Goal: Use online tool/utility: Use online tool/utility

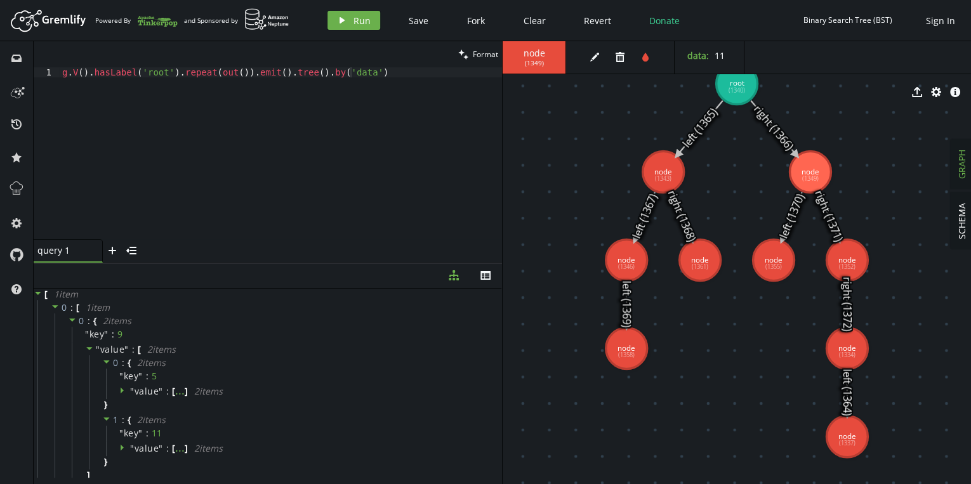
click at [376, 74] on div "g . V ( ) . hasLabel ( 'root' ) . repeat ( out ( )) . emit ( ) . tree ( ) . by …" at bounding box center [281, 163] width 442 height 192
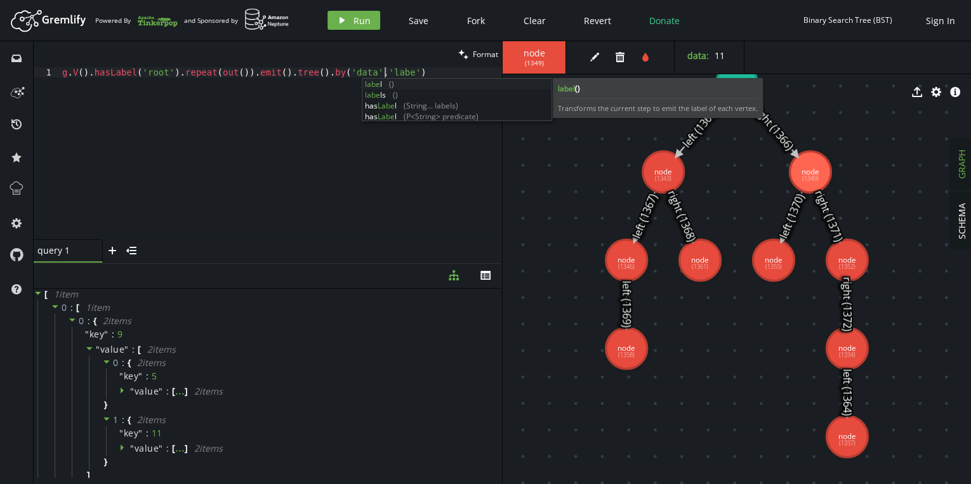
scroll to position [0, 327]
click at [353, 20] on span "Run" at bounding box center [361, 21] width 17 height 12
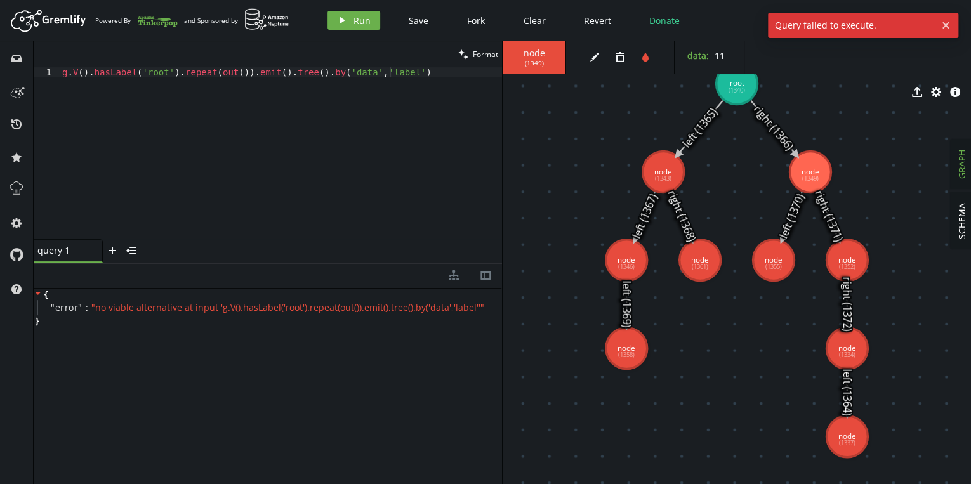
click at [376, 67] on div "g . V ( ) . hasLabel ( 'root' ) . repeat ( out ( )) . emit ( ) . tree ( ) . by …" at bounding box center [281, 163] width 442 height 192
type textarea "g.V().hasLabel('root').repeat(out()).emit().tree().by('data')"
click at [359, 23] on span "Run" at bounding box center [361, 21] width 17 height 12
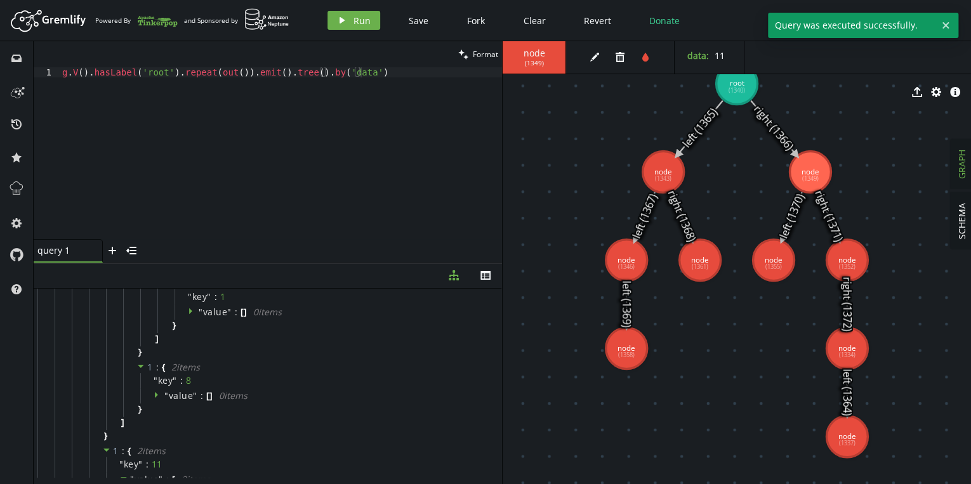
scroll to position [0, 0]
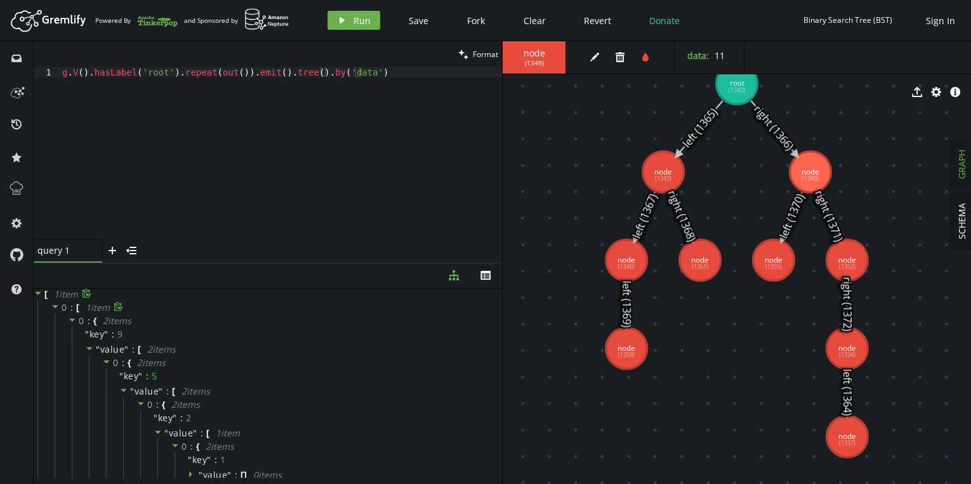
click at [56, 305] on icon at bounding box center [55, 306] width 6 height 3
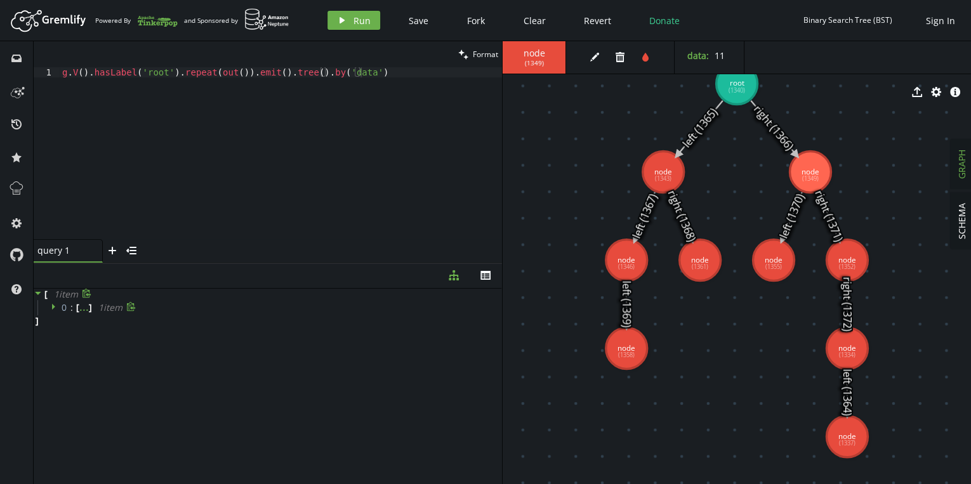
click at [56, 305] on icon at bounding box center [55, 306] width 9 height 9
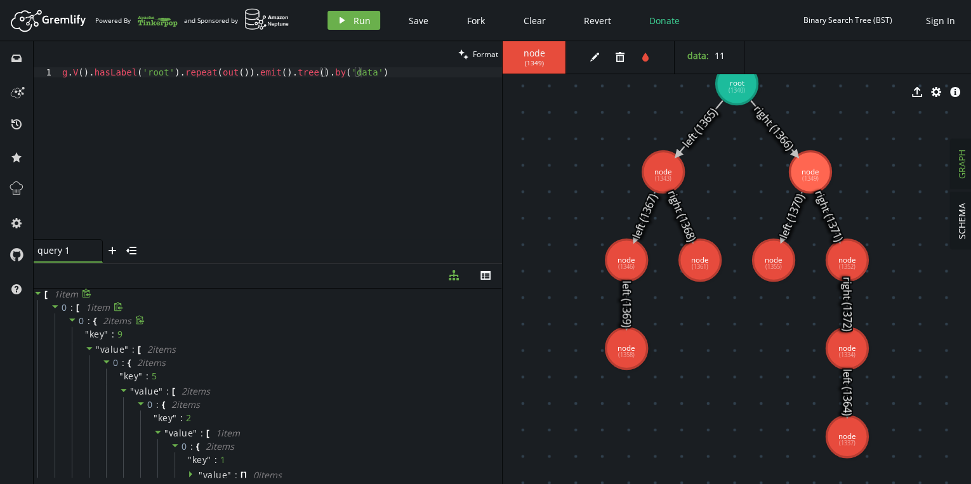
click at [72, 320] on icon at bounding box center [72, 320] width 6 height 3
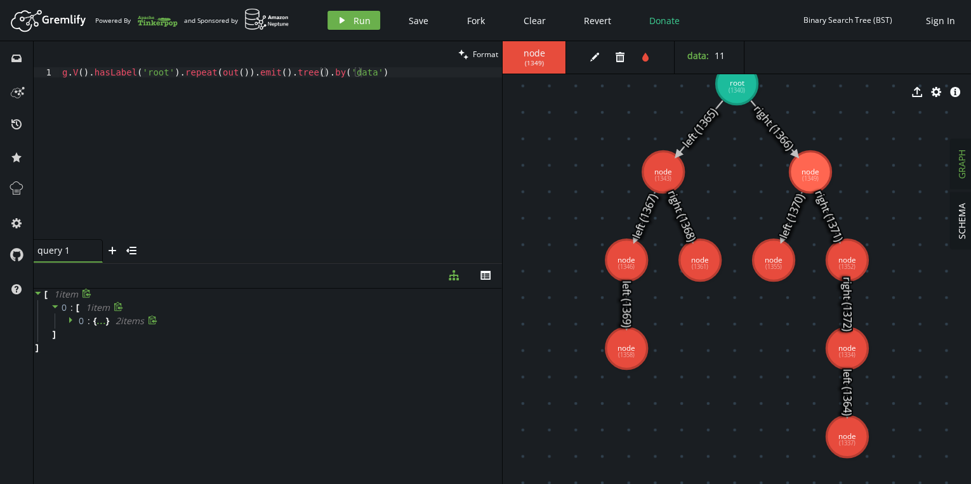
click at [55, 305] on icon at bounding box center [55, 306] width 6 height 3
click at [39, 294] on icon at bounding box center [38, 293] width 9 height 9
drag, startPoint x: 39, startPoint y: 294, endPoint x: 52, endPoint y: 321, distance: 30.1
click at [52, 321] on div "[ 1 item 0 : [ ... ] 1 item ]" at bounding box center [268, 308] width 468 height 38
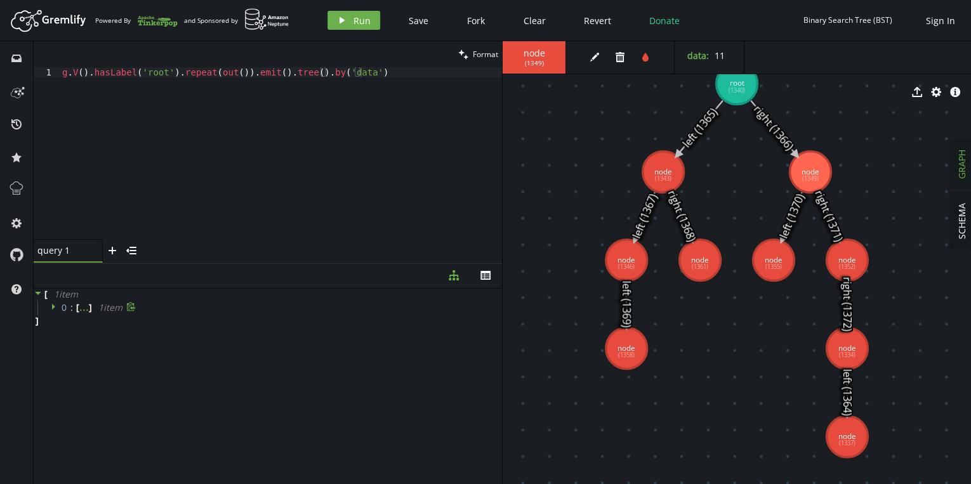
click at [54, 309] on icon at bounding box center [55, 306] width 9 height 9
click at [71, 317] on icon at bounding box center [72, 319] width 9 height 9
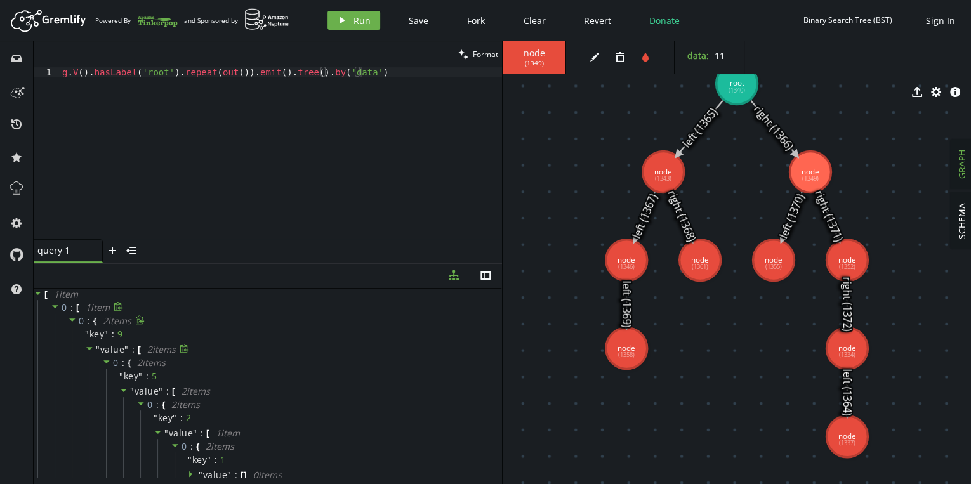
click at [89, 349] on icon at bounding box center [89, 348] width 6 height 3
click at [89, 349] on icon at bounding box center [89, 348] width 9 height 9
click at [105, 358] on icon at bounding box center [106, 361] width 9 height 9
click at [102, 375] on icon at bounding box center [106, 377] width 9 height 9
click at [112, 355] on div "0 : { ... } 2 item s" at bounding box center [291, 362] width 404 height 15
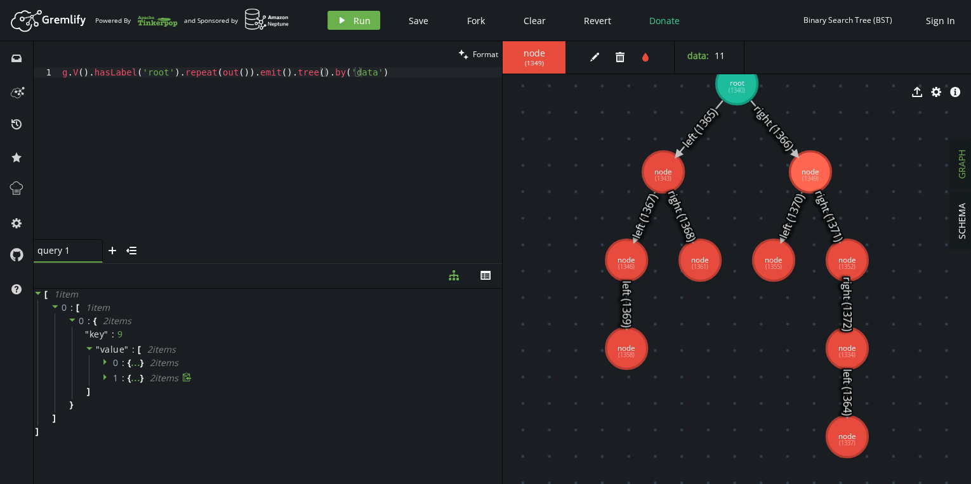
click at [104, 362] on icon at bounding box center [104, 362] width 3 height 6
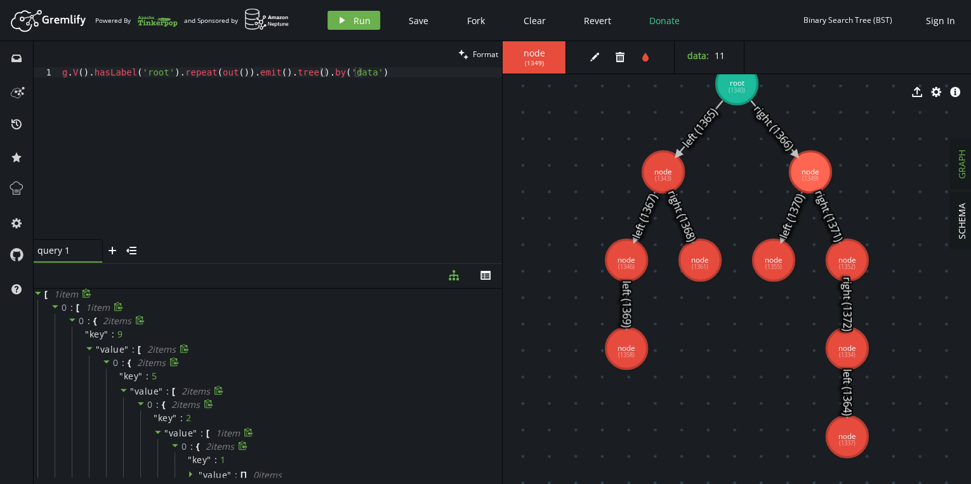
scroll to position [51, 0]
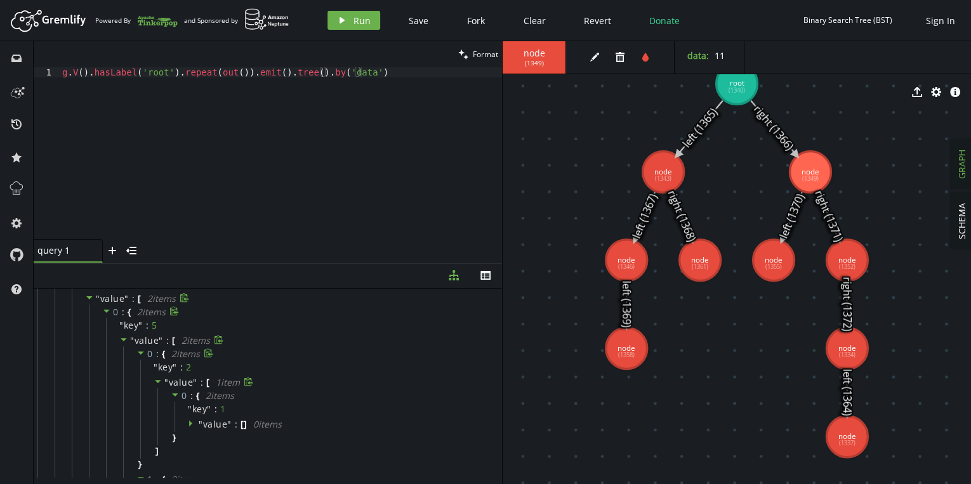
click at [156, 384] on icon at bounding box center [158, 381] width 9 height 9
click at [177, 394] on icon at bounding box center [175, 394] width 9 height 9
click at [175, 393] on icon at bounding box center [175, 394] width 9 height 9
click at [193, 424] on icon at bounding box center [192, 423] width 9 height 9
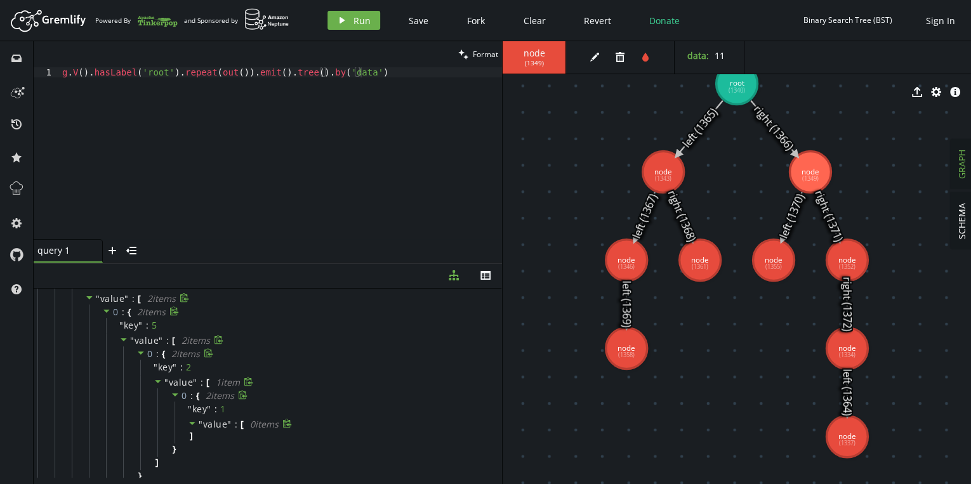
click at [190, 423] on icon at bounding box center [192, 423] width 6 height 3
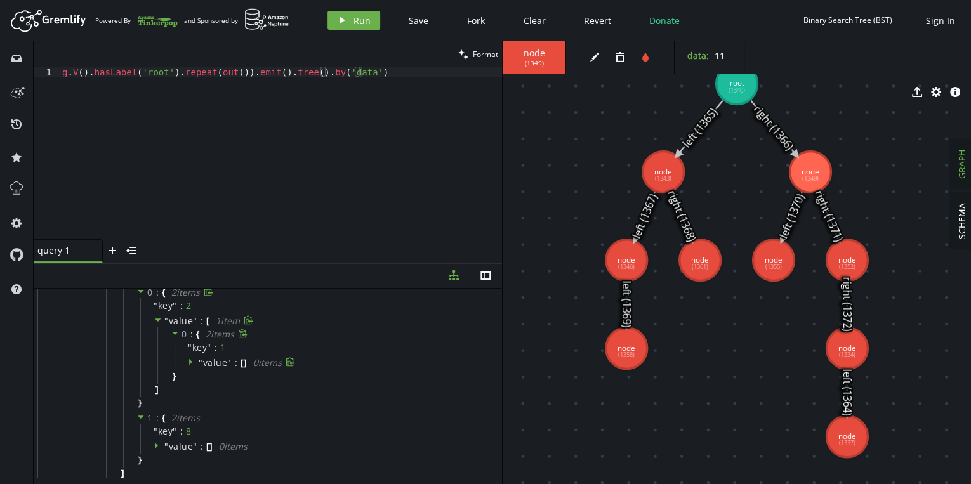
scroll to position [0, 0]
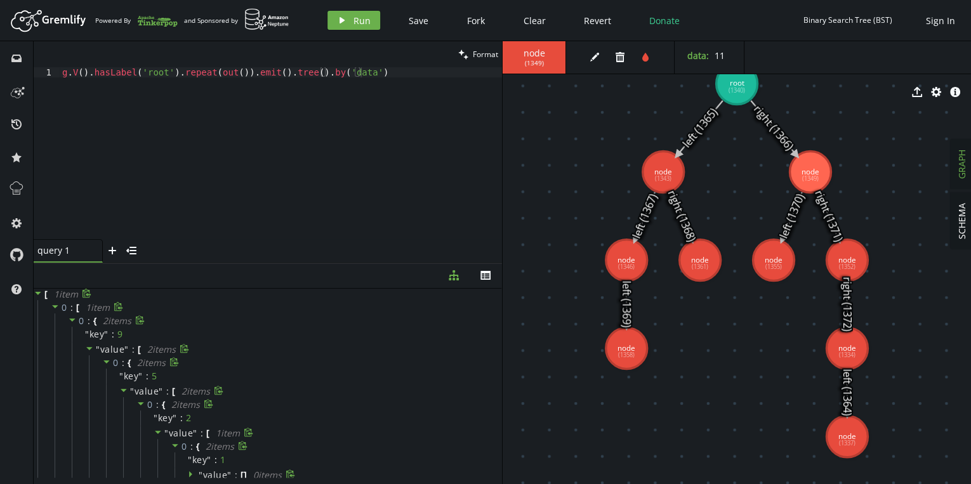
click at [399, 79] on div "g . V ( ) . hasLabel ( 'root' ) . repeat ( out ( )) . emit ( ) . tree ( ) . by …" at bounding box center [281, 163] width 442 height 192
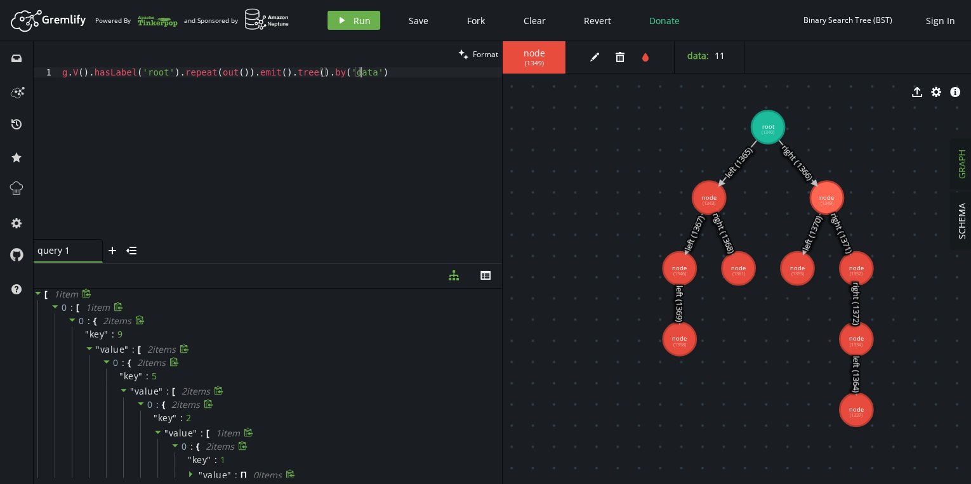
click at [89, 348] on icon at bounding box center [89, 348] width 6 height 3
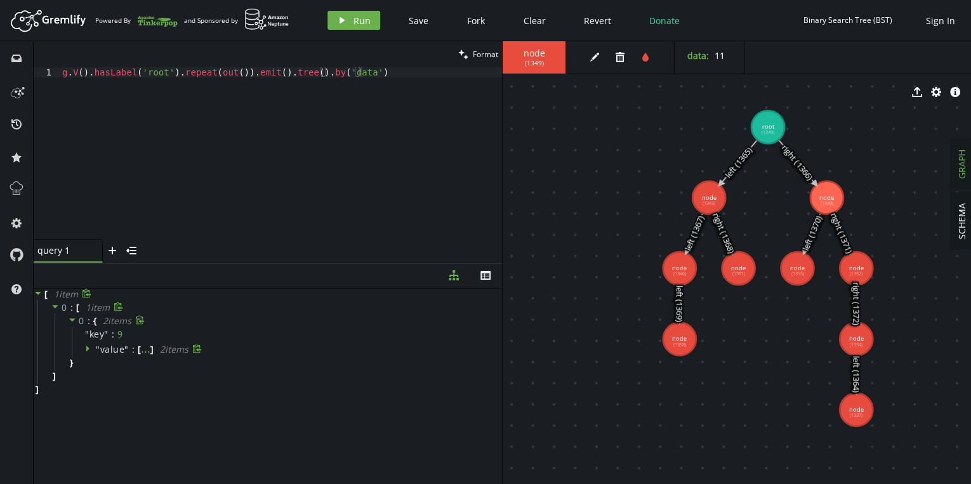
click at [88, 348] on icon at bounding box center [87, 348] width 3 height 6
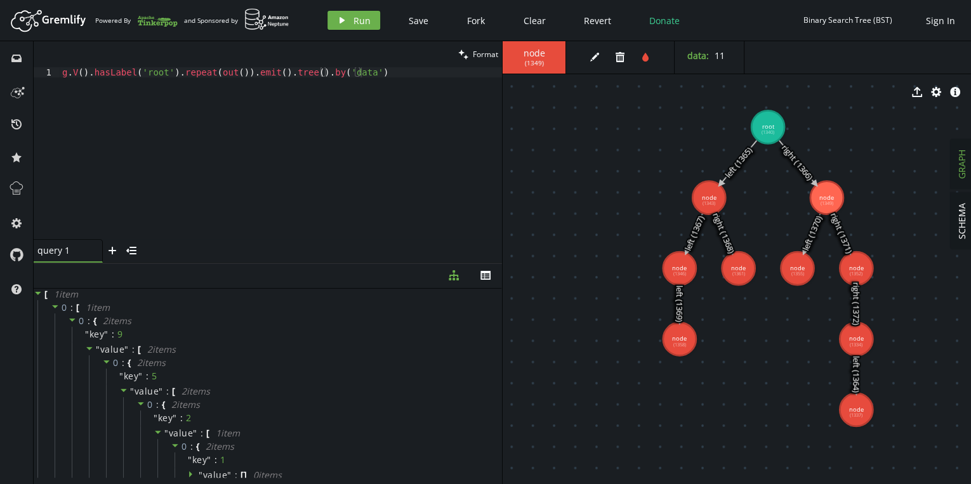
click at [51, 305] on icon at bounding box center [55, 306] width 9 height 9
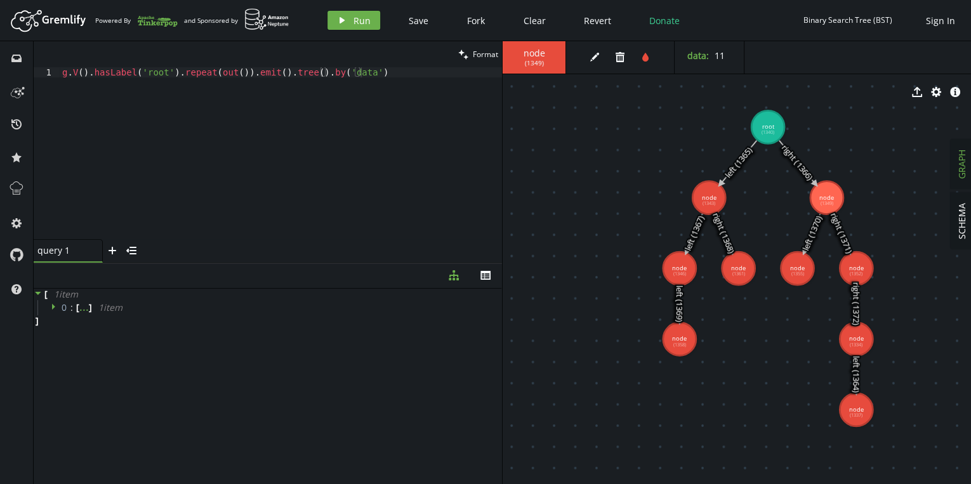
click at [37, 291] on icon at bounding box center [38, 293] width 9 height 9
click at [36, 293] on icon at bounding box center [36, 293] width 3 height 6
click at [487, 281] on button "th" at bounding box center [486, 275] width 32 height 25
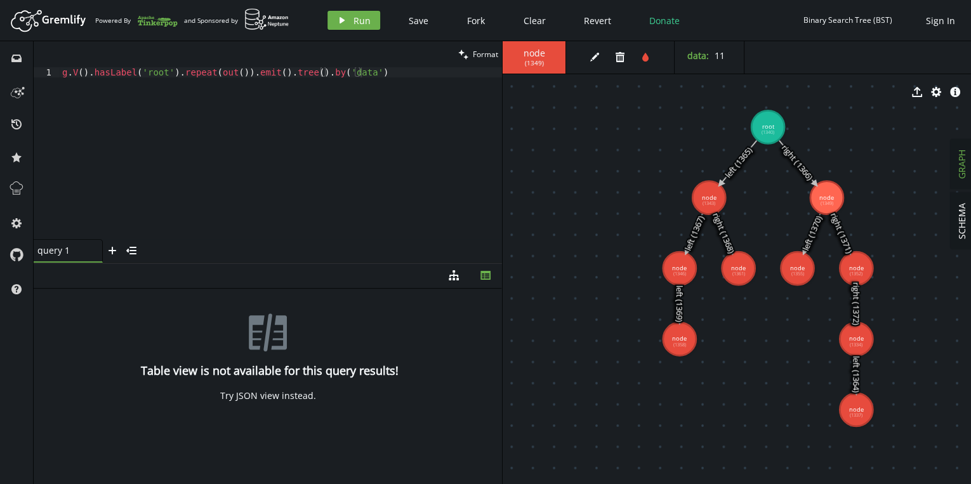
click at [294, 395] on div "Try JSON view instead." at bounding box center [268, 395] width 96 height 11
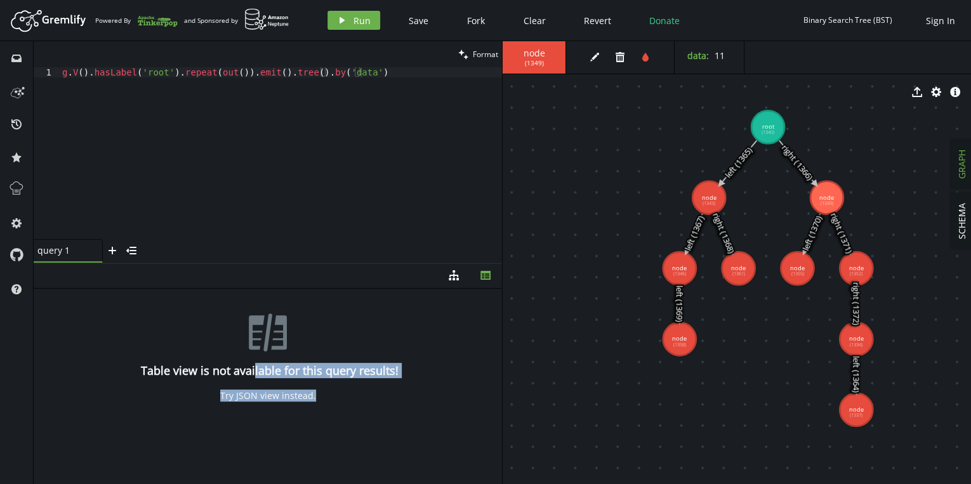
drag, startPoint x: 329, startPoint y: 395, endPoint x: 253, endPoint y: 378, distance: 78.1
click at [253, 378] on div "th-disconnect Table view is not available for this query results! Try JSON view…" at bounding box center [268, 384] width 468 height 190
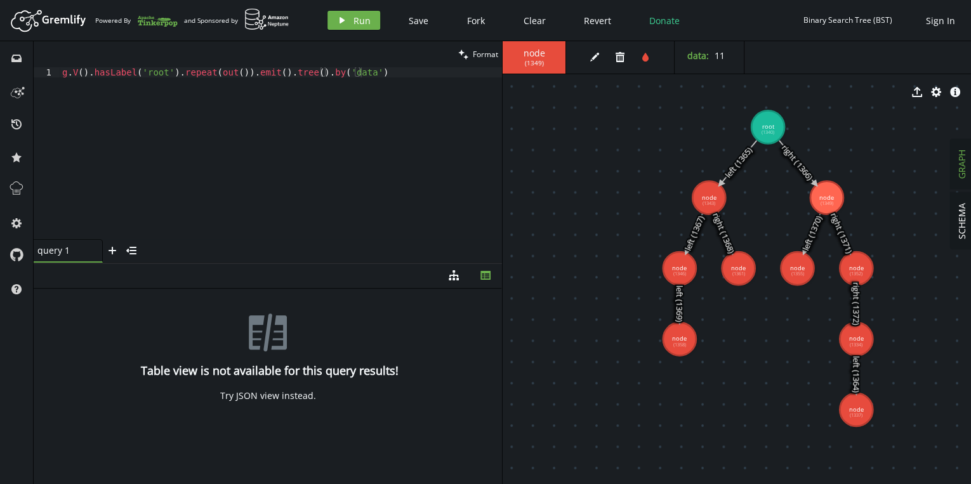
drag, startPoint x: 253, startPoint y: 378, endPoint x: 223, endPoint y: 379, distance: 29.2
click at [223, 379] on div "th-disconnect Table view is not available for this query results! Try JSON view…" at bounding box center [268, 384] width 468 height 190
click at [18, 254] on icon at bounding box center [17, 254] width 14 height 14
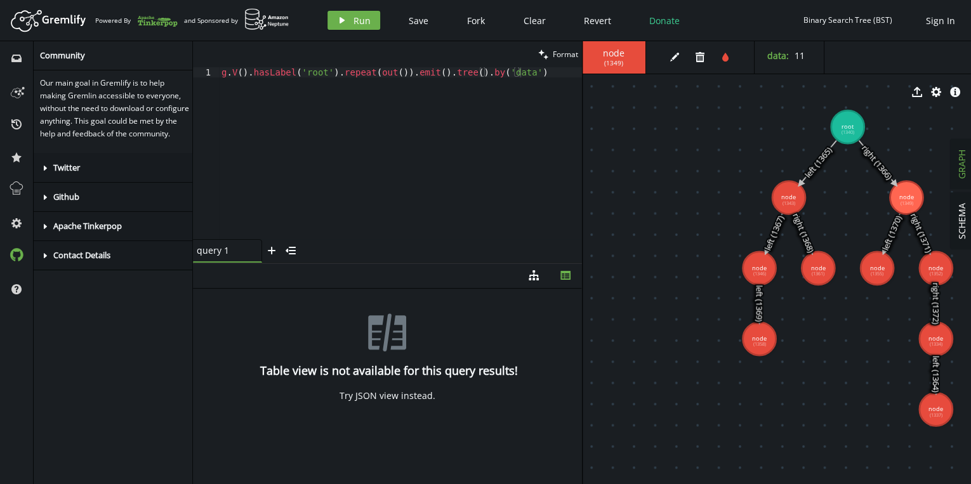
click at [123, 230] on div "caret-right Apache Tinkerpop" at bounding box center [116, 226] width 164 height 29
click at [123, 233] on div "caret-right Apache Tinkerpop" at bounding box center [116, 226] width 164 height 29
click at [121, 210] on div "caret-right Github" at bounding box center [116, 197] width 164 height 29
click at [16, 169] on span "star" at bounding box center [16, 156] width 20 height 33
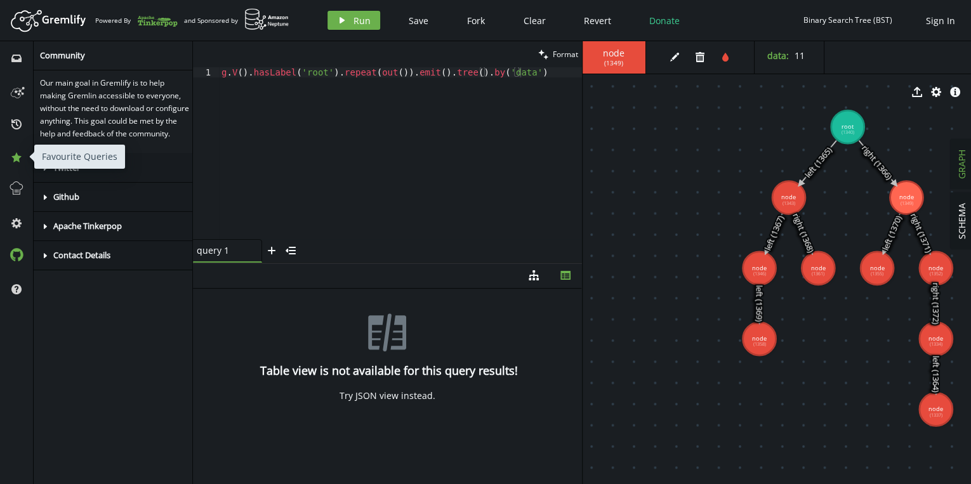
click at [16, 156] on icon at bounding box center [16, 157] width 10 height 10
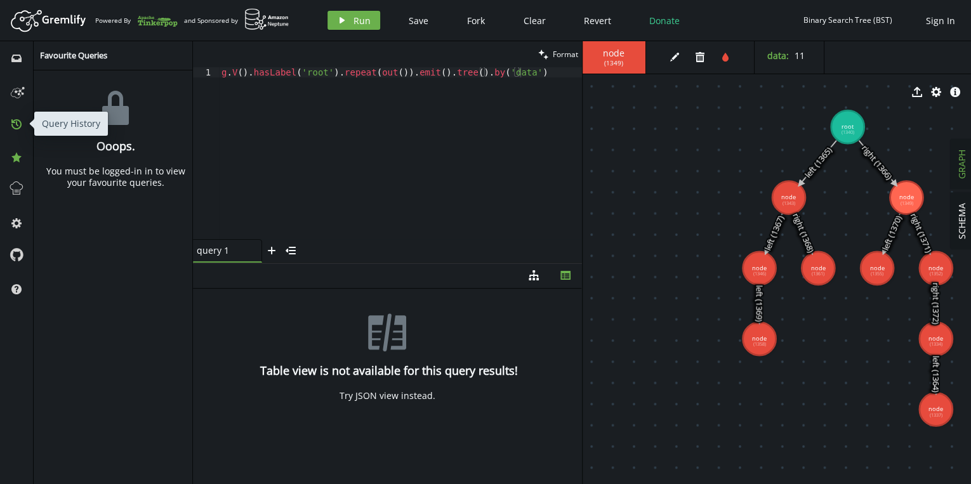
click at [18, 126] on icon "history" at bounding box center [16, 124] width 10 height 10
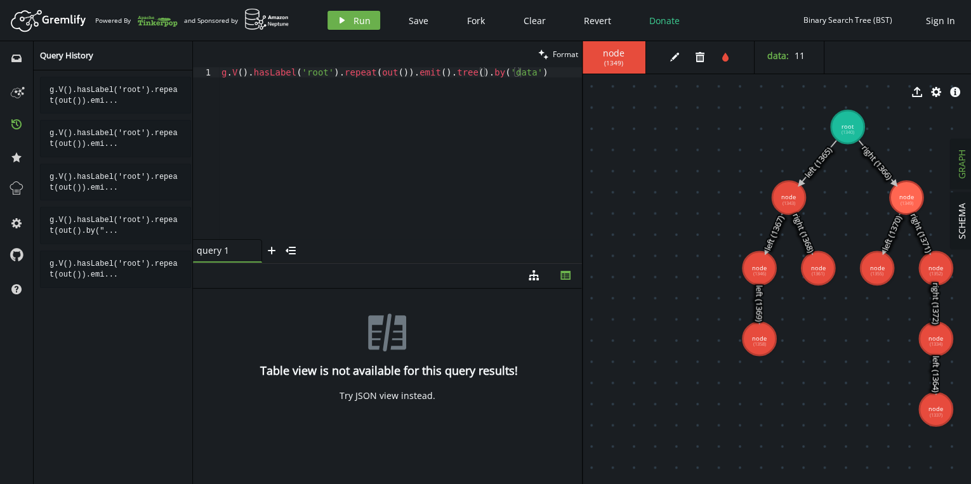
click at [28, 96] on div "inbox history star cog help" at bounding box center [17, 262] width 34 height 443
click at [15, 95] on icon at bounding box center [16, 91] width 20 height 20
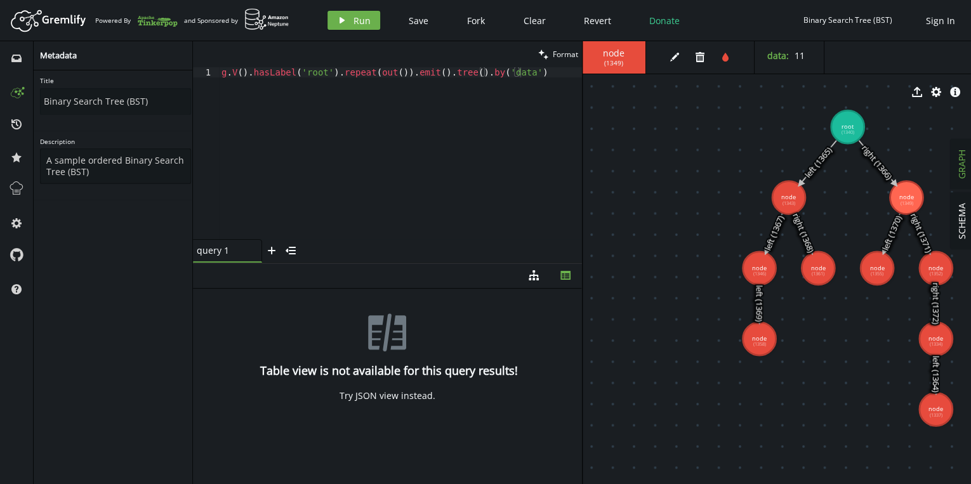
click at [122, 169] on textarea "A sample ordered Binary Search Tree (BST)" at bounding box center [115, 166] width 151 height 36
click at [414, 160] on div "g . V ( ) . hasLabel ( 'root' ) . repeat ( out ( )) . emit ( ) . tree ( ) . by …" at bounding box center [400, 163] width 363 height 192
drag, startPoint x: 896, startPoint y: 193, endPoint x: 832, endPoint y: 258, distance: 91.1
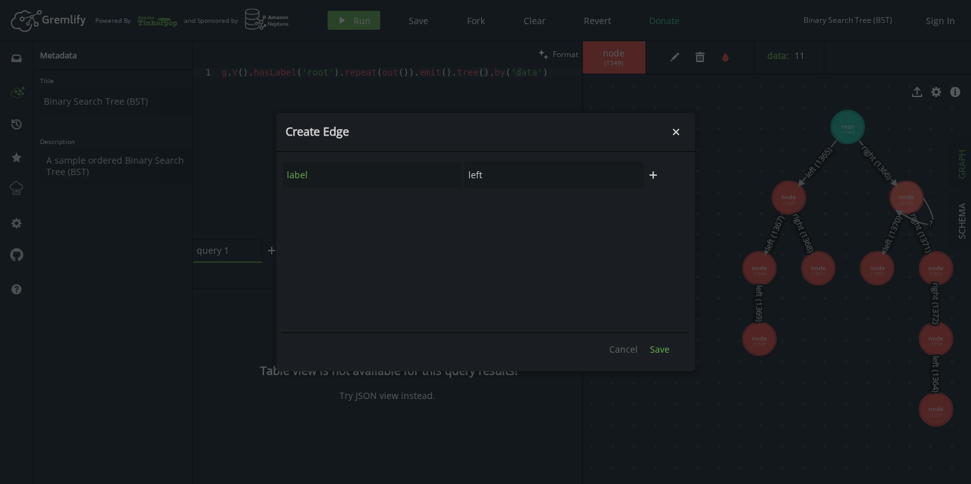
click at [656, 343] on span "Save" at bounding box center [660, 349] width 20 height 12
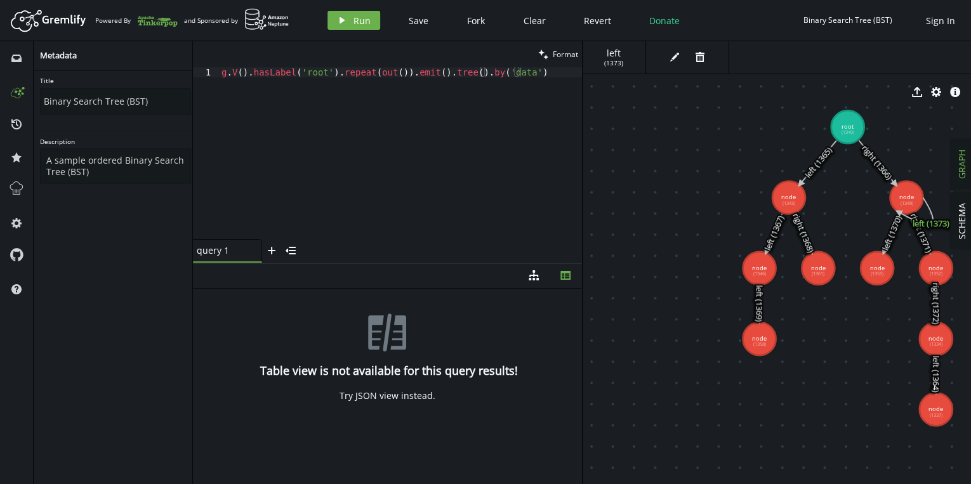
click at [918, 225] on icon at bounding box center [915, 211] width 35 height 27
click at [702, 58] on icon "button" at bounding box center [699, 57] width 9 height 10
drag, startPoint x: 896, startPoint y: 195, endPoint x: 821, endPoint y: 266, distance: 103.2
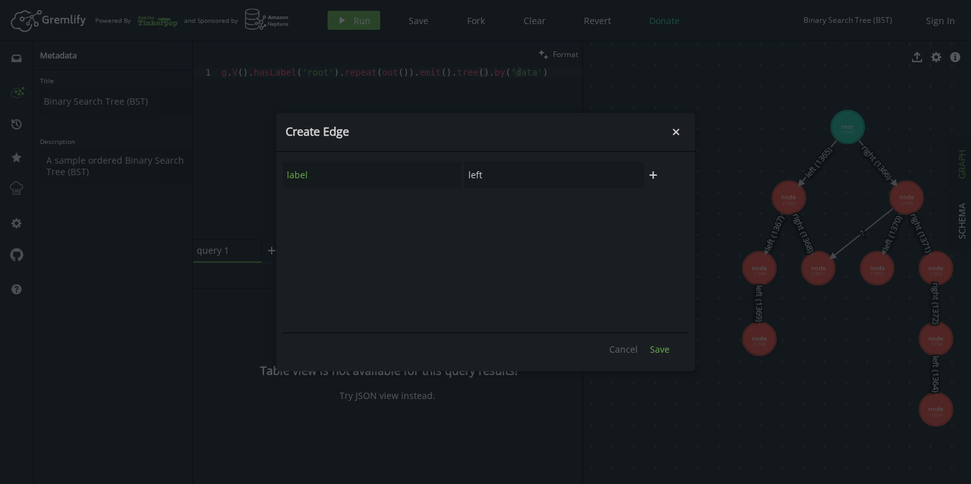
click at [657, 350] on span "Save" at bounding box center [660, 349] width 20 height 12
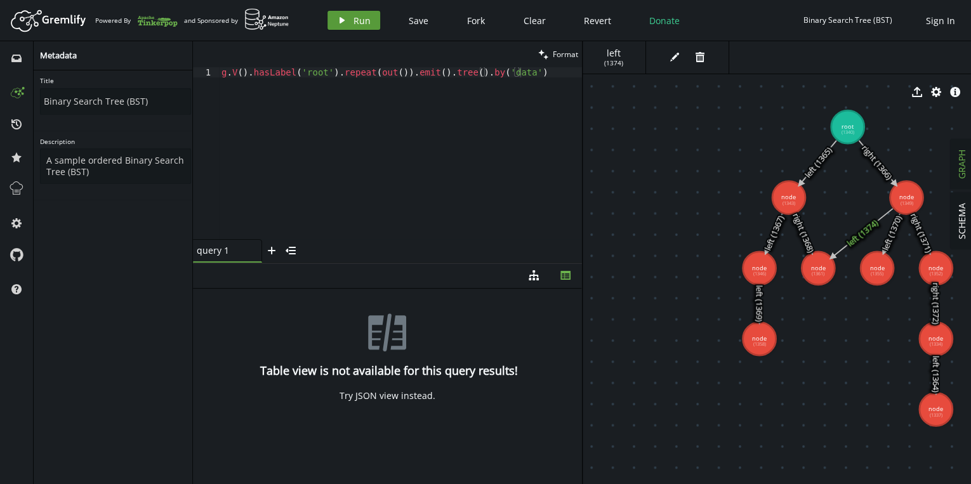
click at [344, 17] on icon "play" at bounding box center [342, 20] width 10 height 10
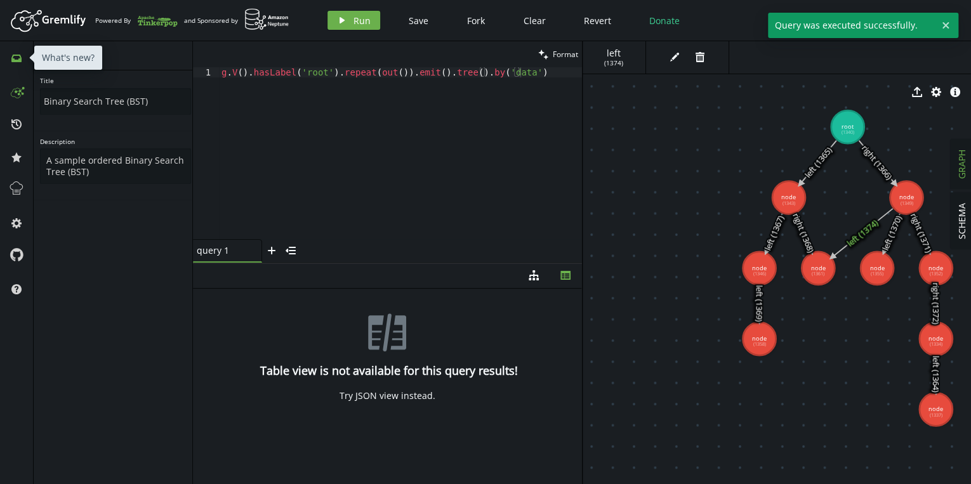
click at [21, 60] on icon at bounding box center [16, 59] width 10 height 8
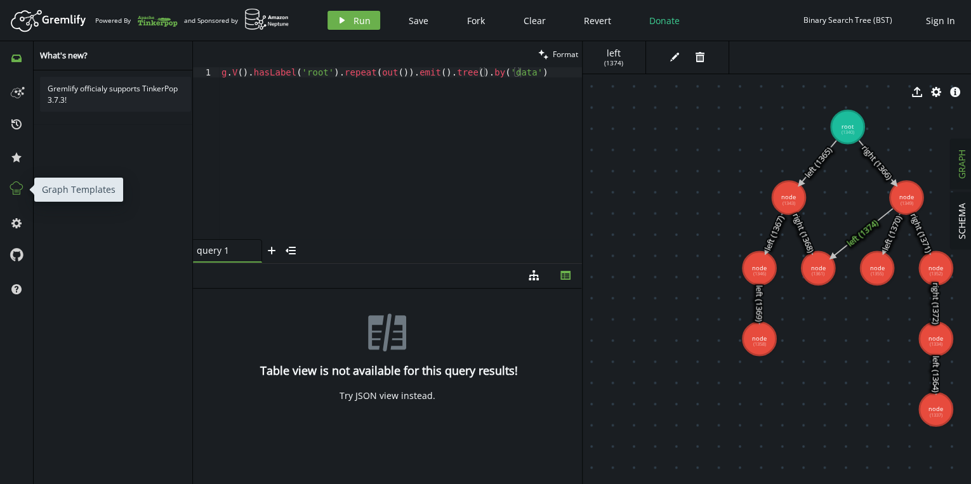
click at [16, 183] on icon at bounding box center [16, 188] width 16 height 16
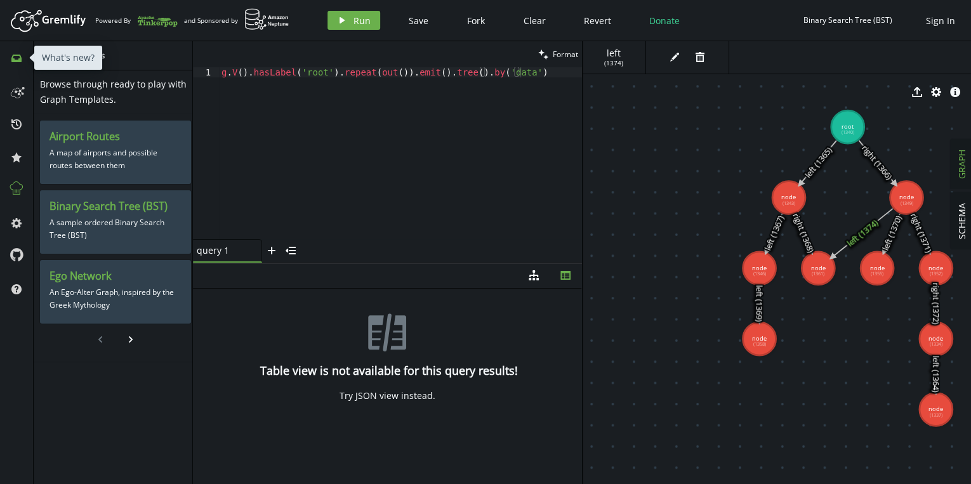
click at [20, 57] on icon "inbox" at bounding box center [16, 58] width 10 height 10
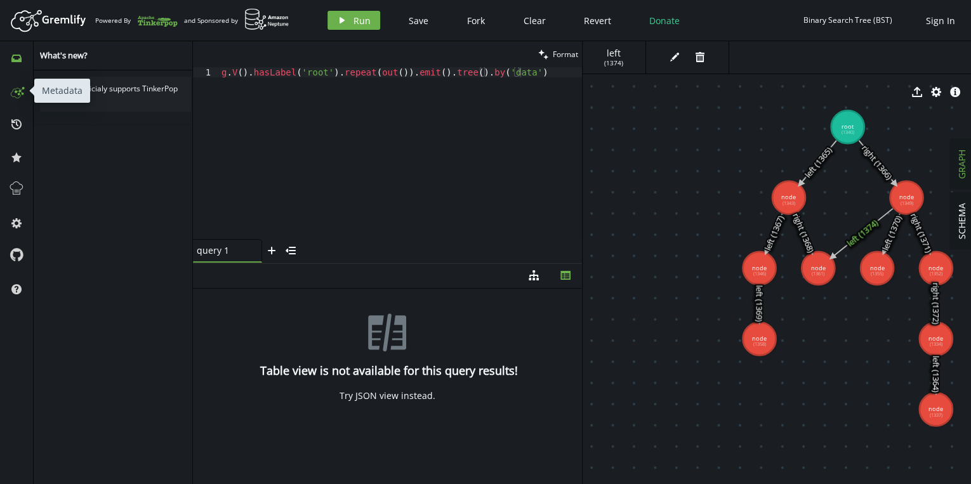
click at [20, 91] on circle at bounding box center [20, 90] width 1 height 1
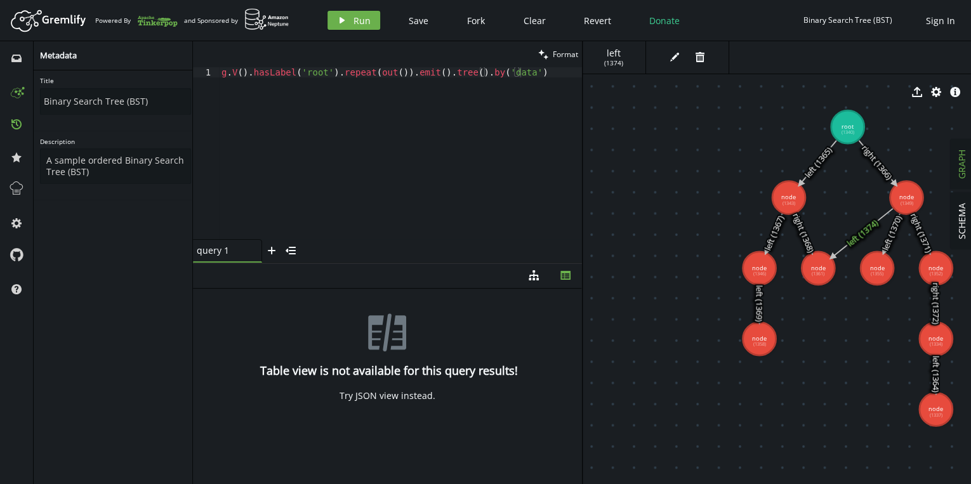
click at [18, 120] on icon at bounding box center [16, 124] width 10 height 10
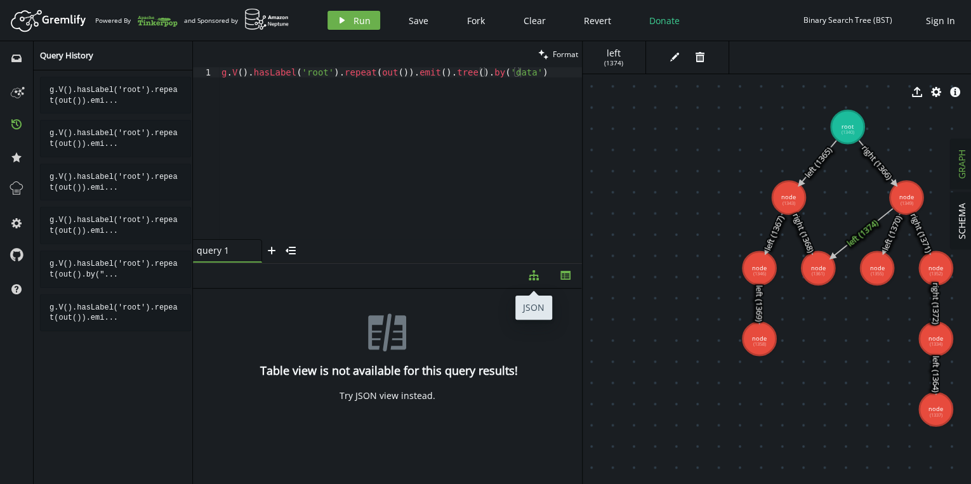
click at [529, 274] on icon "diagram-tree" at bounding box center [534, 275] width 10 height 10
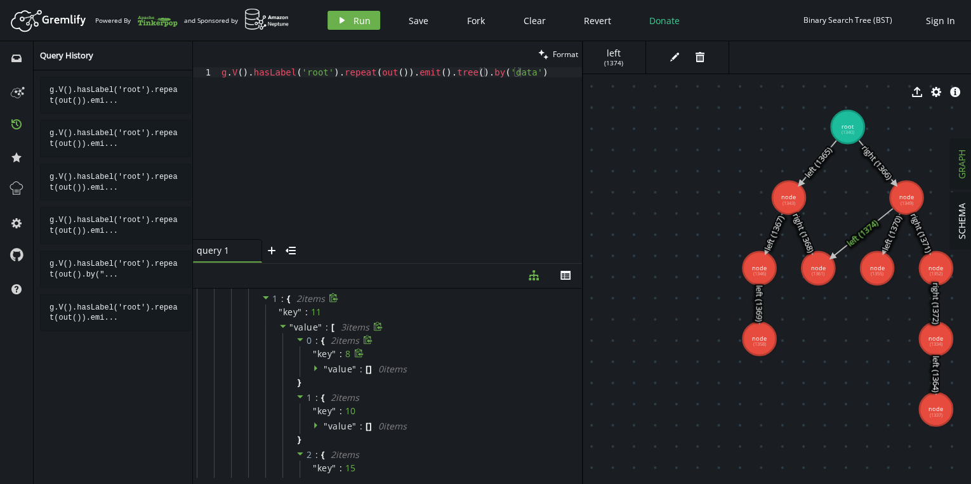
scroll to position [303, 0]
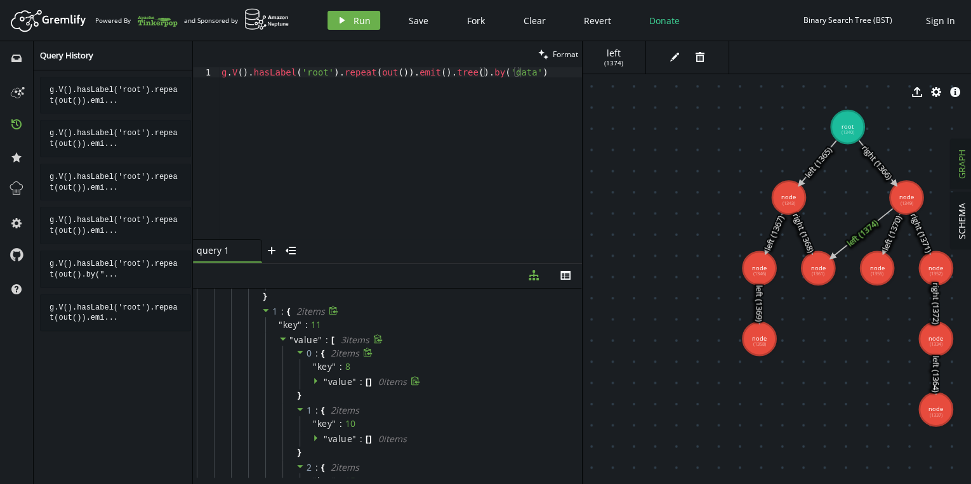
click at [316, 379] on icon at bounding box center [317, 380] width 9 height 9
click at [316, 379] on icon at bounding box center [317, 380] width 6 height 3
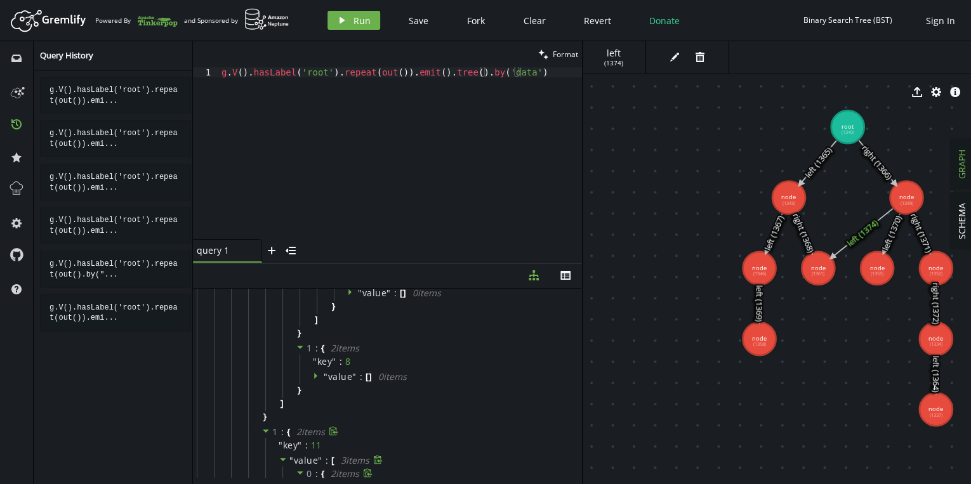
scroll to position [0, 0]
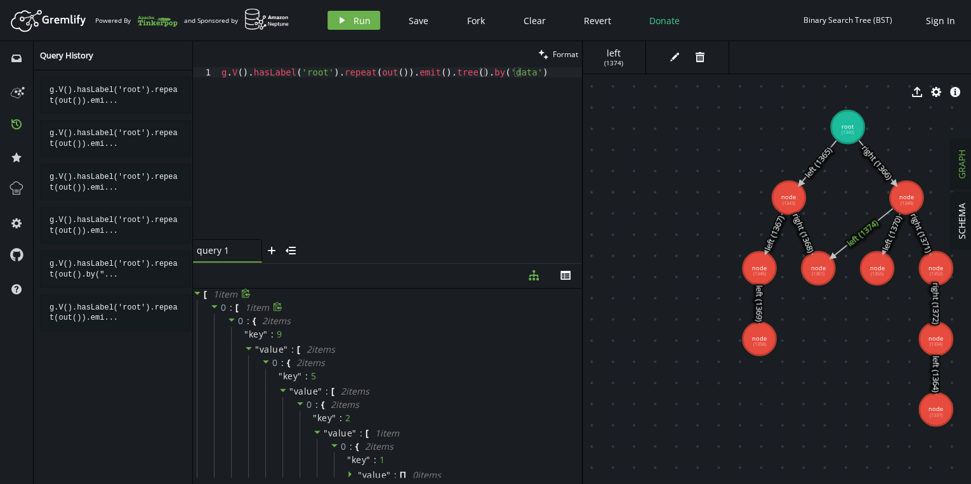
click at [214, 305] on icon at bounding box center [214, 306] width 6 height 3
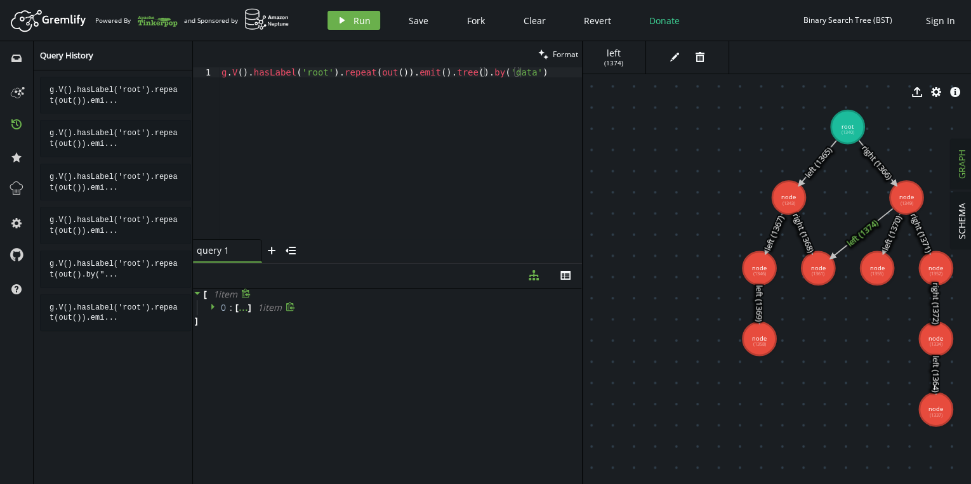
click at [214, 305] on icon at bounding box center [214, 306] width 9 height 9
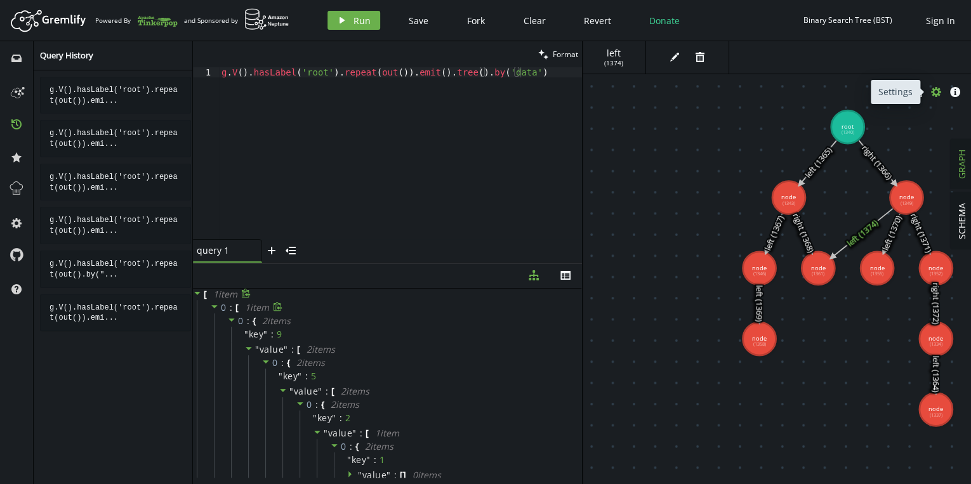
click at [942, 91] on button "cog" at bounding box center [936, 91] width 19 height 19
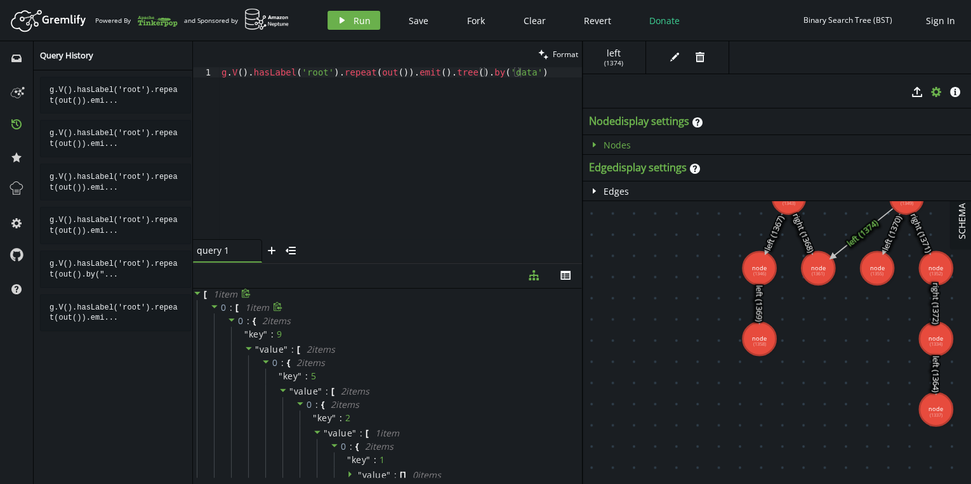
click at [589, 141] on icon "caret-right" at bounding box center [594, 145] width 10 height 10
select select "label"
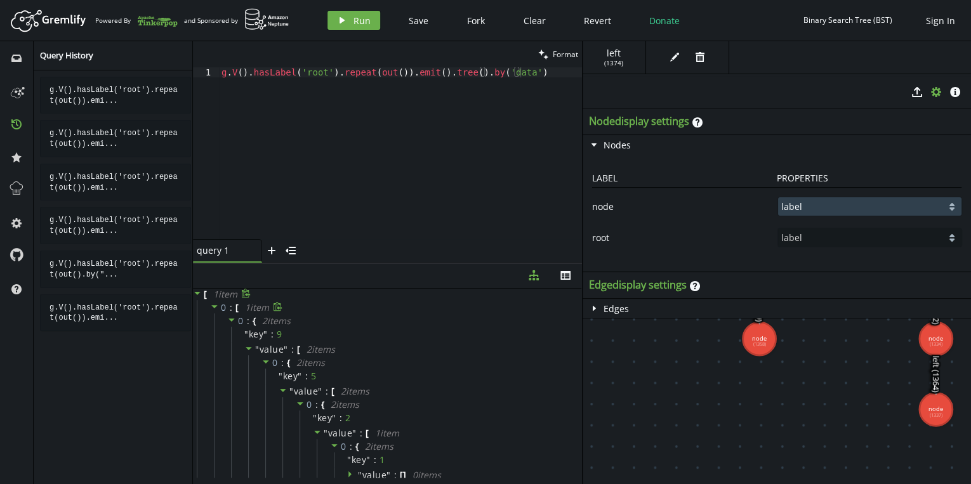
click at [822, 203] on select "data label" at bounding box center [869, 206] width 183 height 18
select select "data"
click at [778, 197] on select "data label" at bounding box center [869, 206] width 183 height 18
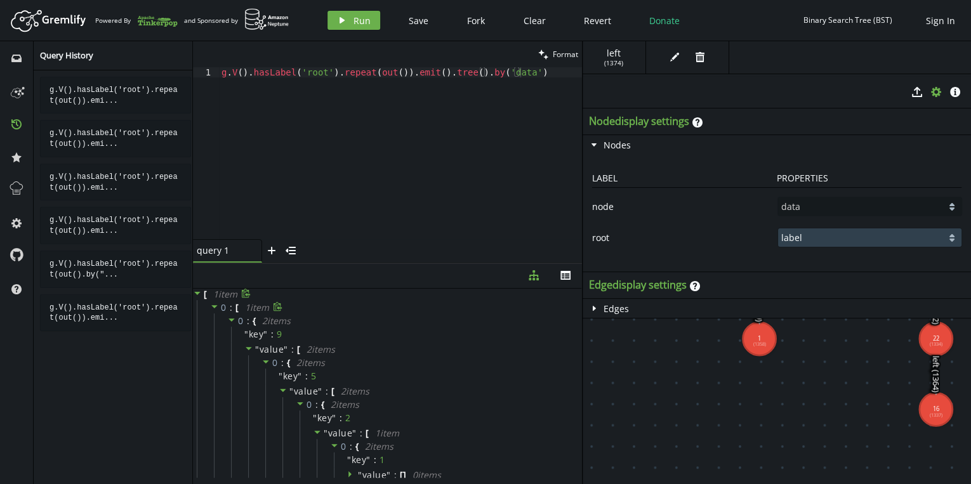
click at [807, 233] on select "data label" at bounding box center [869, 237] width 183 height 18
select select "data"
click at [778, 228] on select "data label" at bounding box center [869, 237] width 183 height 18
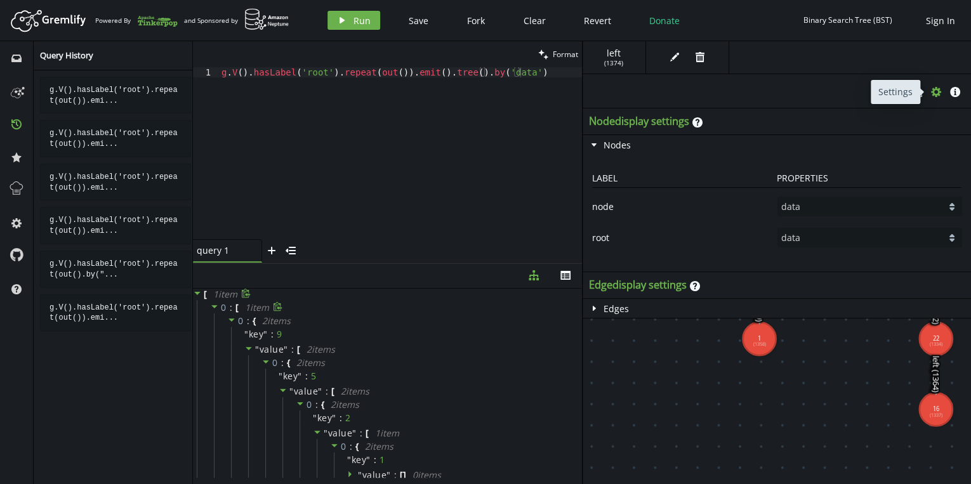
click at [934, 98] on button "cog" at bounding box center [936, 91] width 19 height 19
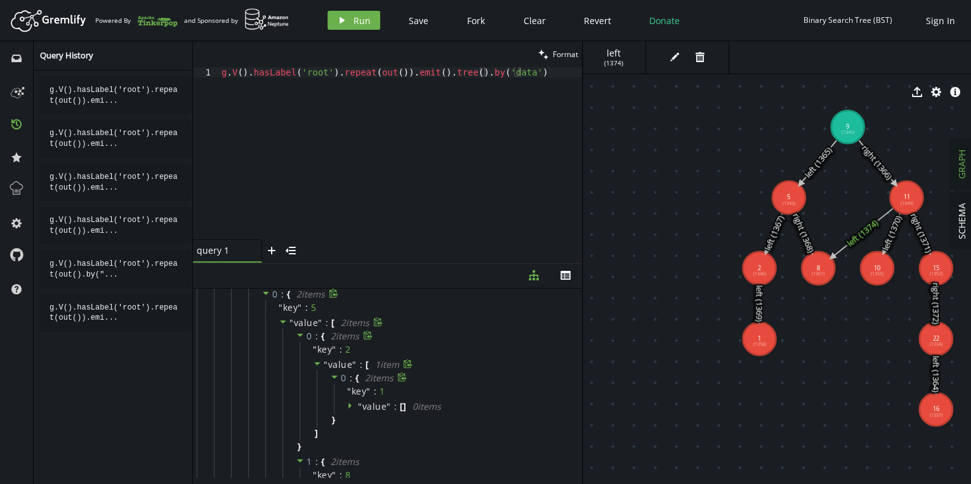
scroll to position [51, 0]
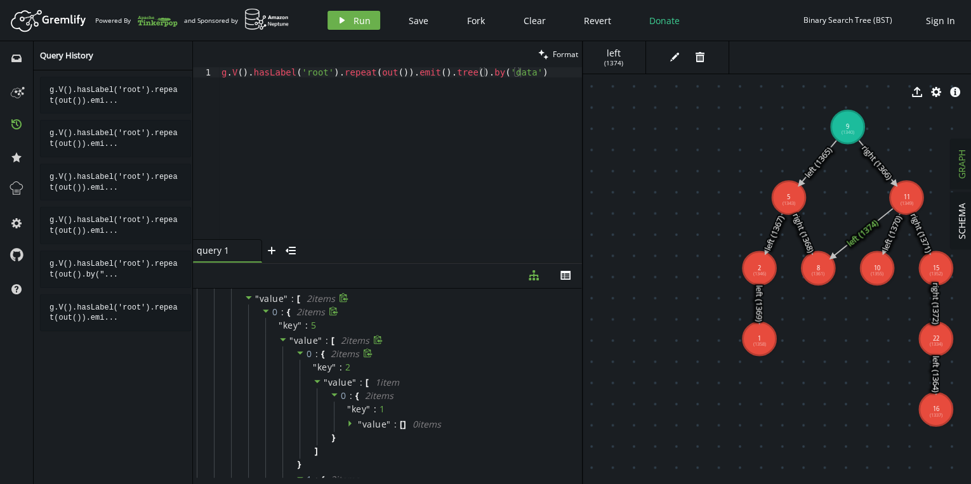
click at [300, 350] on icon at bounding box center [300, 352] width 9 height 9
click at [297, 350] on icon at bounding box center [298, 353] width 3 height 6
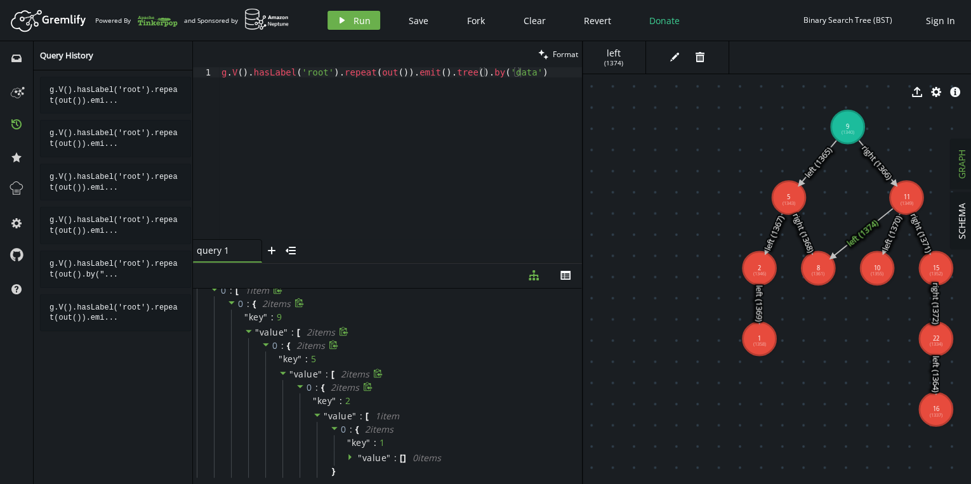
scroll to position [0, 0]
